Goal: Task Accomplishment & Management: Manage account settings

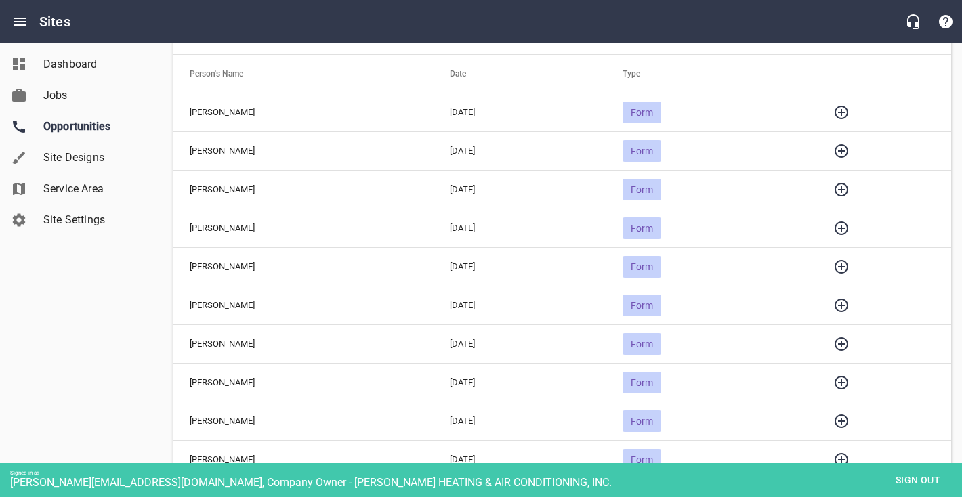
scroll to position [157, 0]
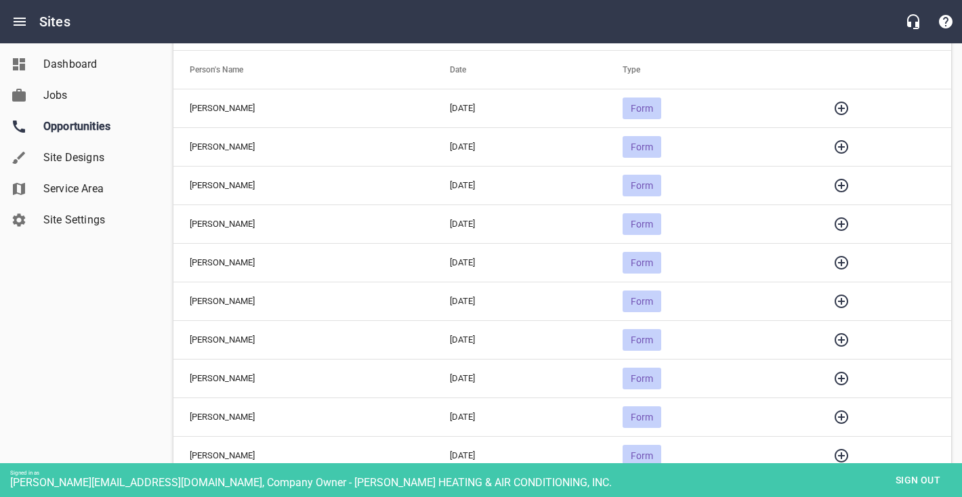
click at [847, 109] on icon "button" at bounding box center [841, 108] width 16 height 16
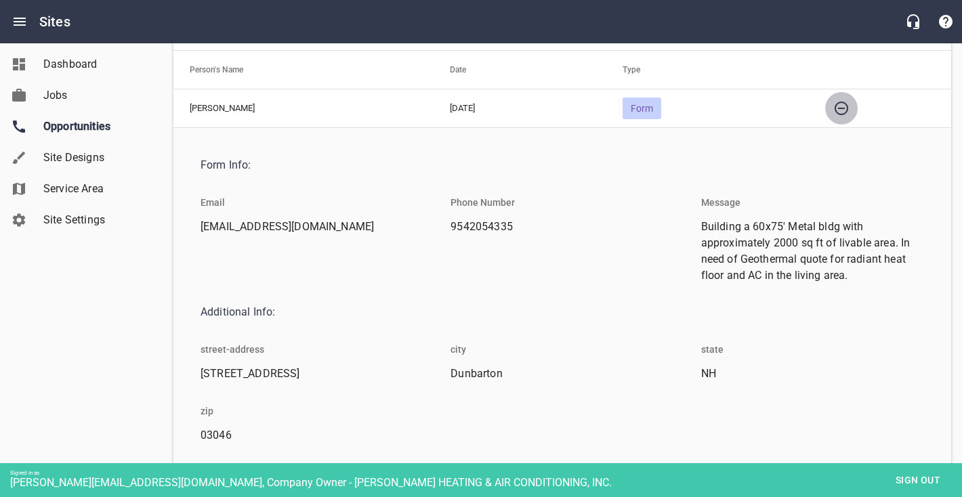
click at [848, 109] on icon "button" at bounding box center [841, 108] width 16 height 16
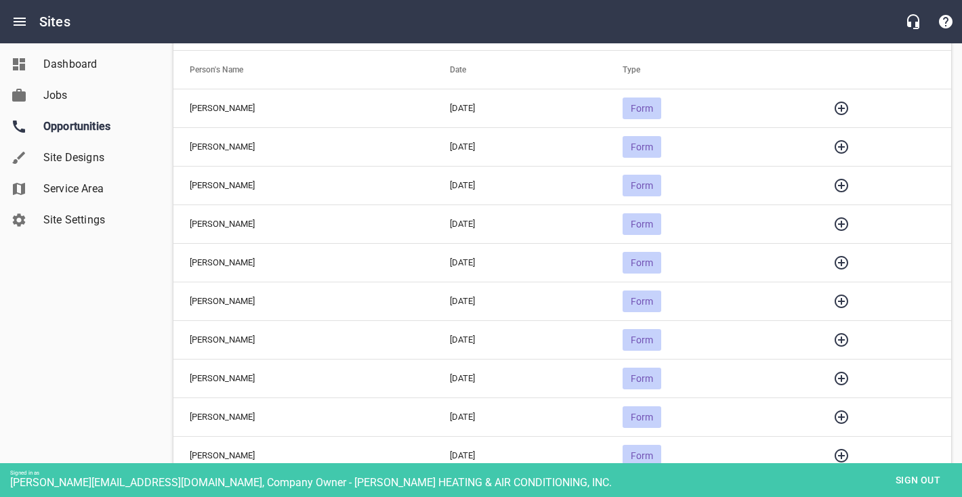
click at [848, 140] on icon "button" at bounding box center [841, 147] width 14 height 14
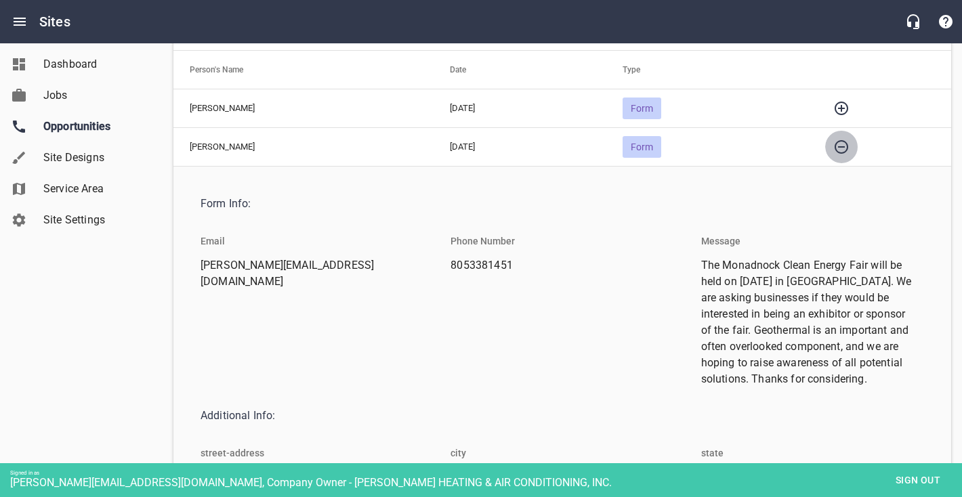
click at [849, 140] on icon "button" at bounding box center [841, 147] width 16 height 16
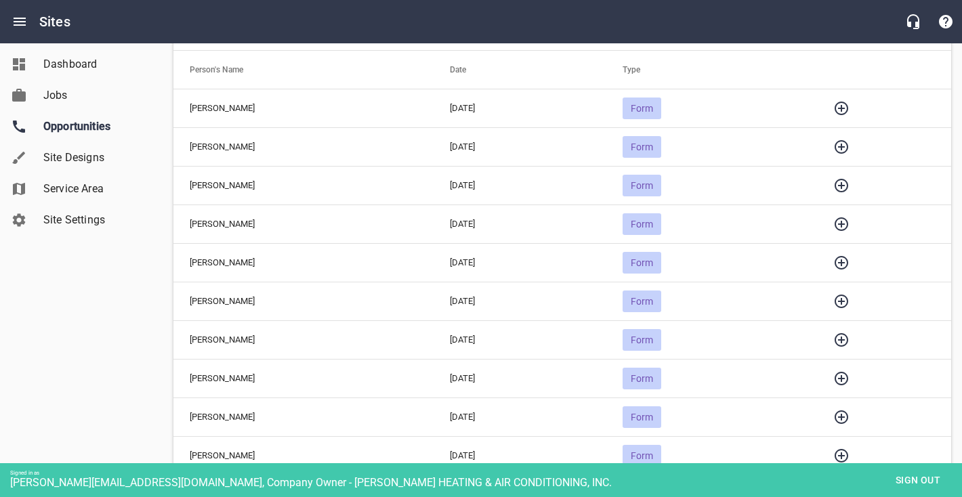
click at [848, 179] on icon "button" at bounding box center [841, 186] width 14 height 14
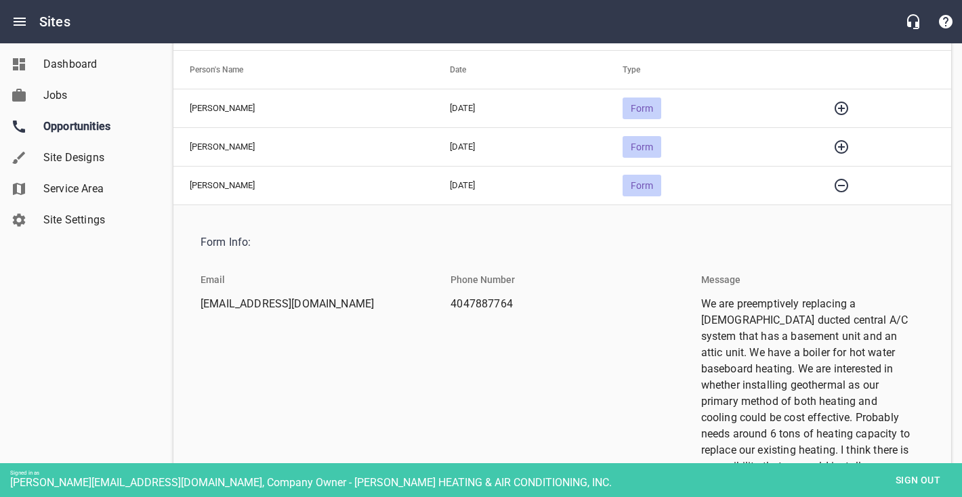
click at [848, 179] on icon "button" at bounding box center [841, 185] width 16 height 16
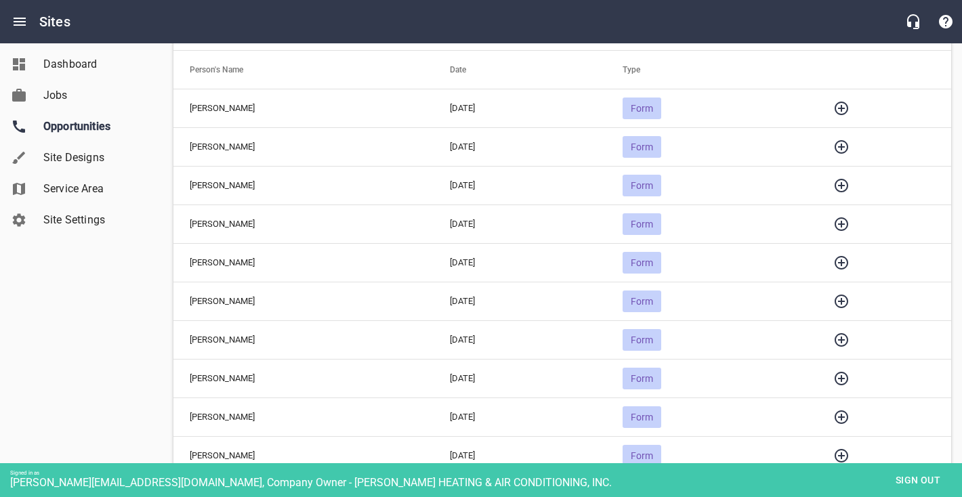
click at [848, 222] on icon "button" at bounding box center [841, 224] width 14 height 14
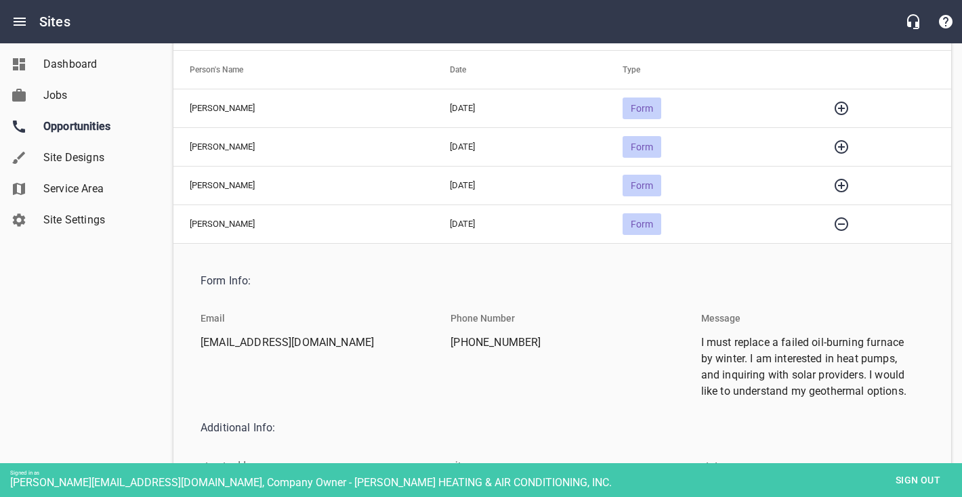
click at [849, 222] on icon "button" at bounding box center [841, 224] width 16 height 16
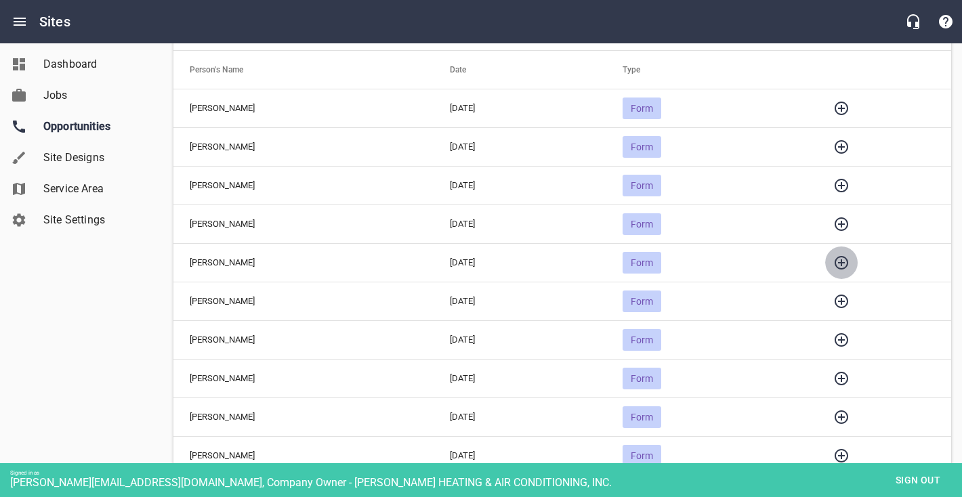
click at [847, 258] on icon "button" at bounding box center [841, 263] width 16 height 16
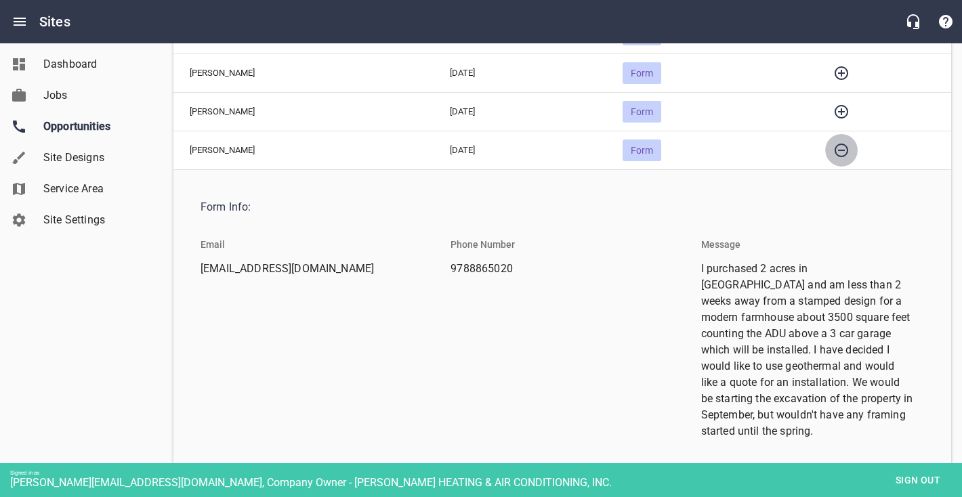
click at [843, 153] on icon "button" at bounding box center [841, 150] width 16 height 16
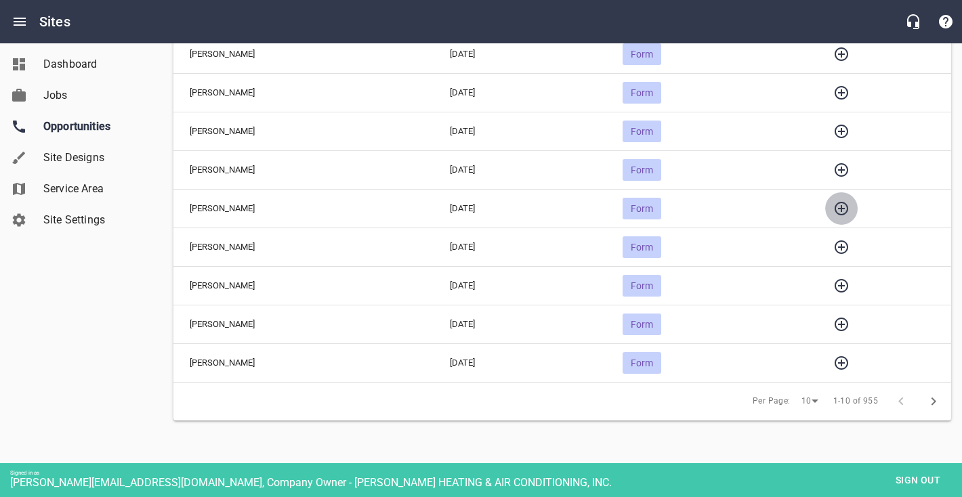
click at [848, 207] on icon "button" at bounding box center [841, 209] width 14 height 14
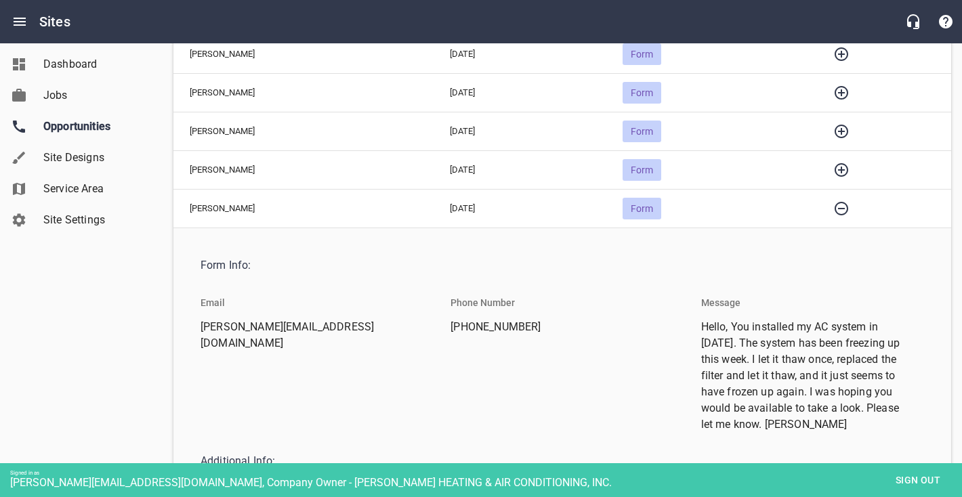
click at [849, 207] on icon "button" at bounding box center [841, 208] width 16 height 16
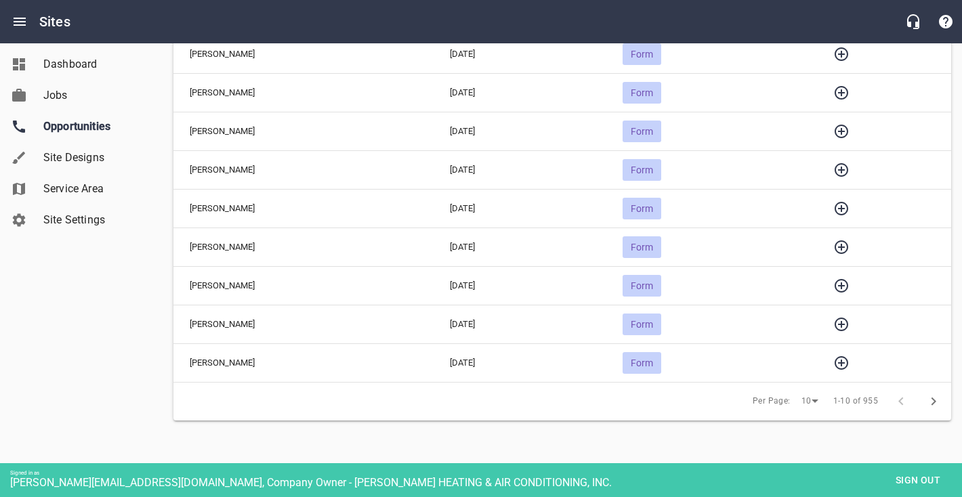
click at [848, 240] on icon "button" at bounding box center [841, 247] width 14 height 14
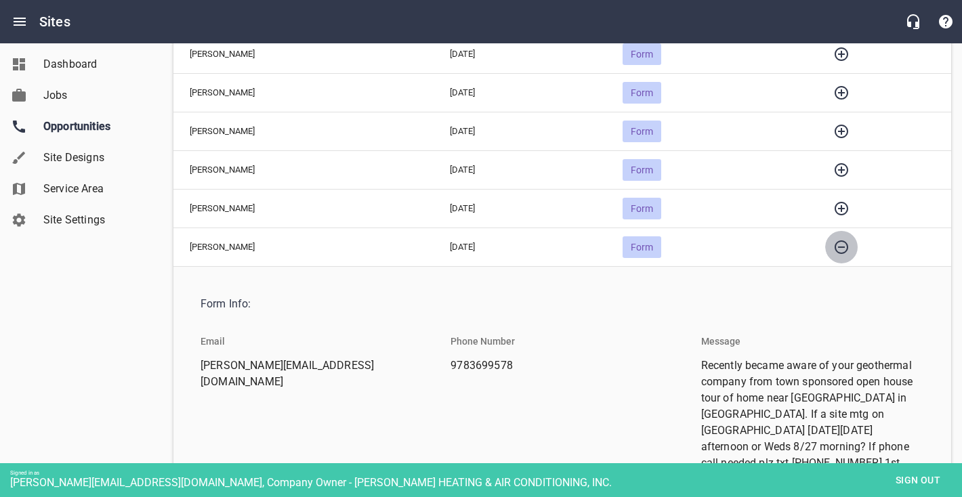
click at [849, 240] on icon "button" at bounding box center [841, 247] width 16 height 16
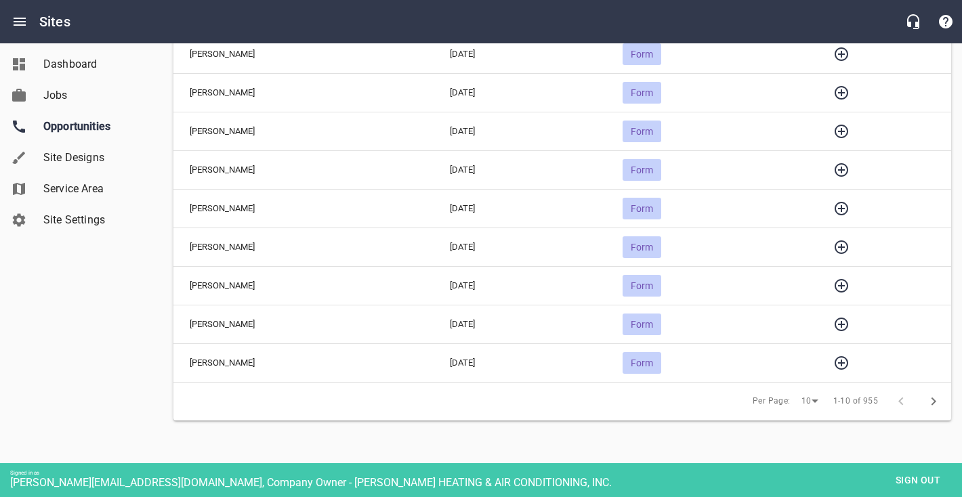
click at [849, 280] on icon "button" at bounding box center [841, 286] width 16 height 16
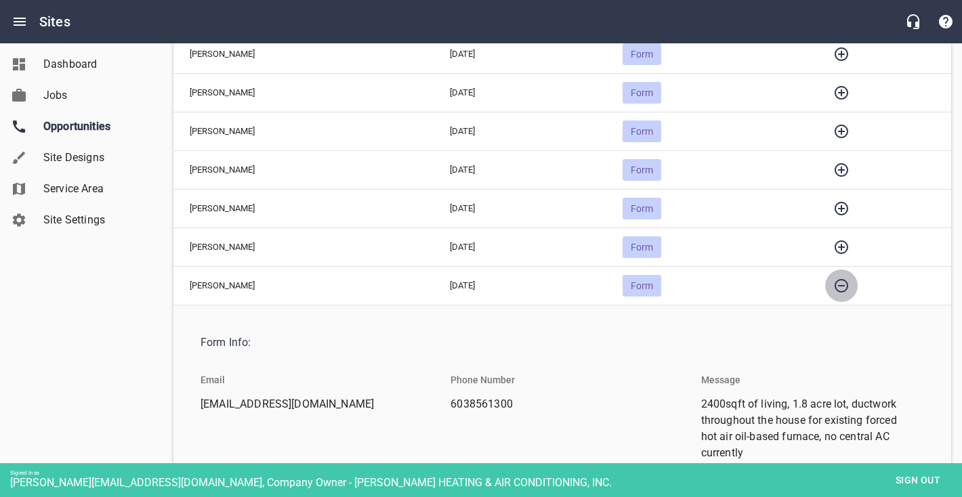
click at [849, 280] on icon "button" at bounding box center [841, 286] width 16 height 16
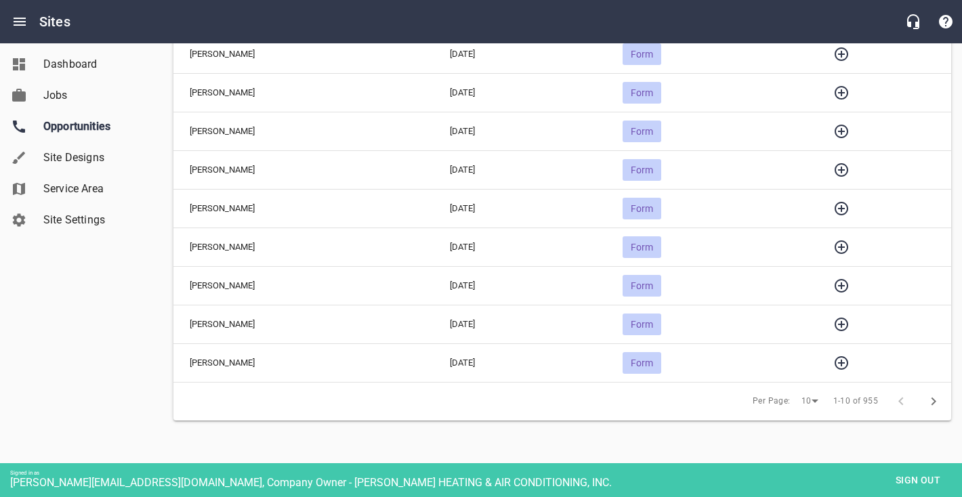
click at [847, 322] on icon "button" at bounding box center [841, 324] width 16 height 16
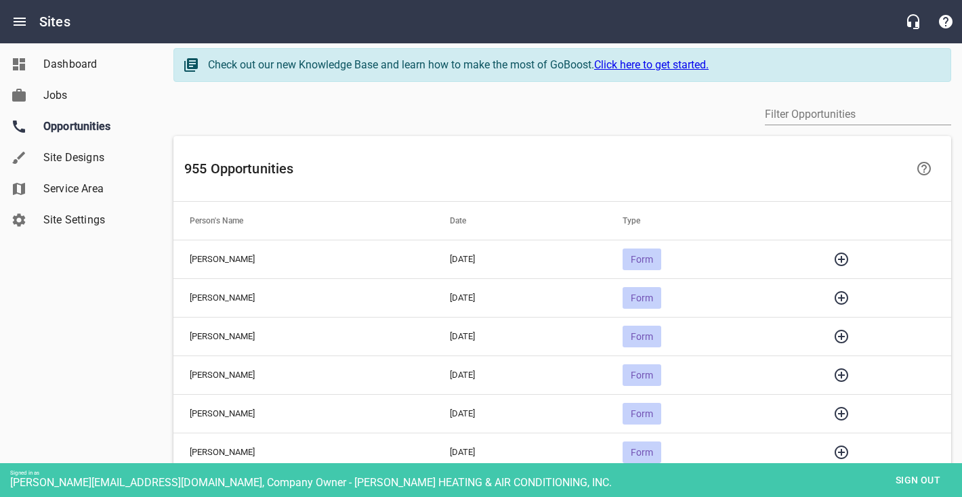
scroll to position [0, 0]
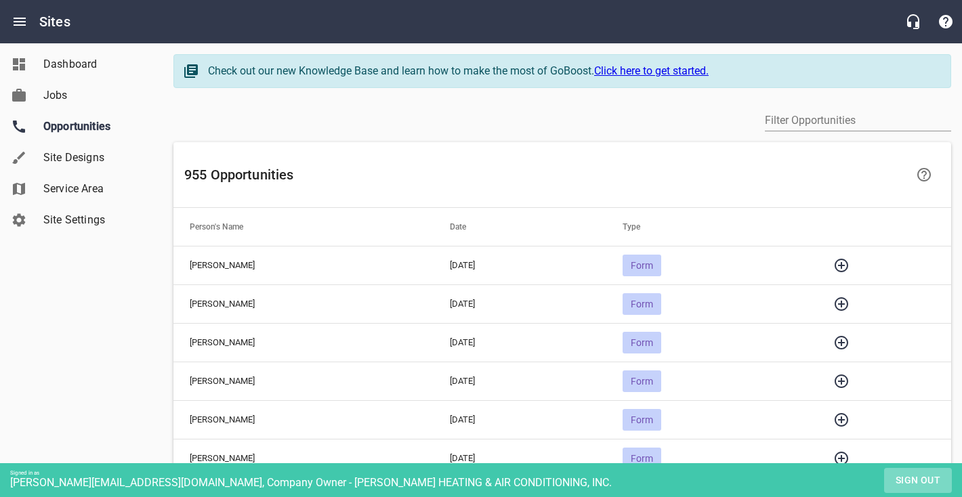
click at [908, 480] on span "Sign out" at bounding box center [917, 480] width 57 height 17
